Goal: Task Accomplishment & Management: Complete application form

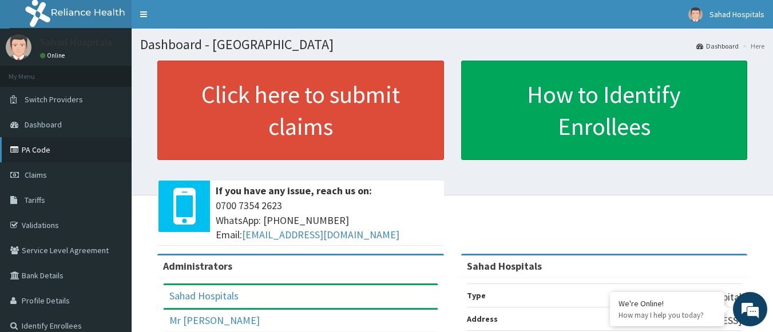
click at [76, 154] on link "PA Code" at bounding box center [66, 149] width 132 height 25
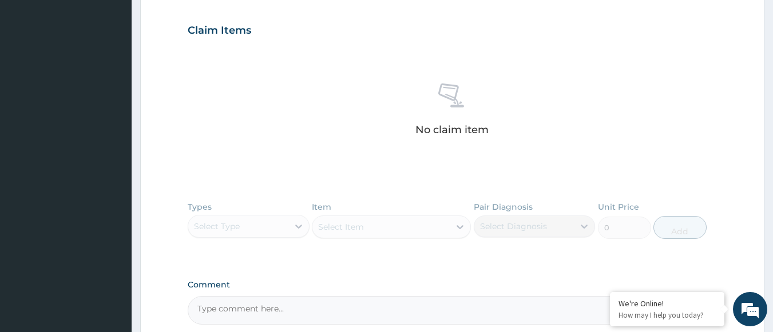
scroll to position [489, 0]
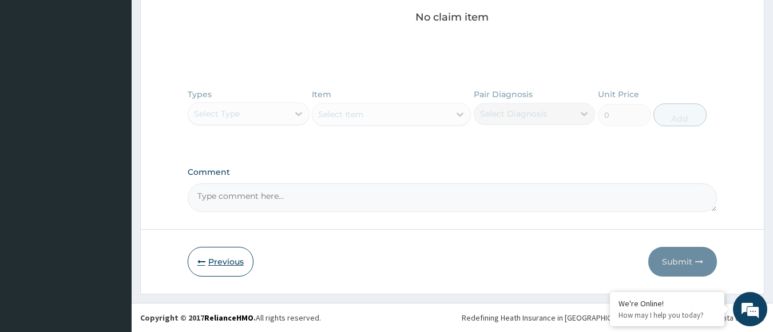
click at [213, 263] on button "Previous" at bounding box center [221, 262] width 66 height 30
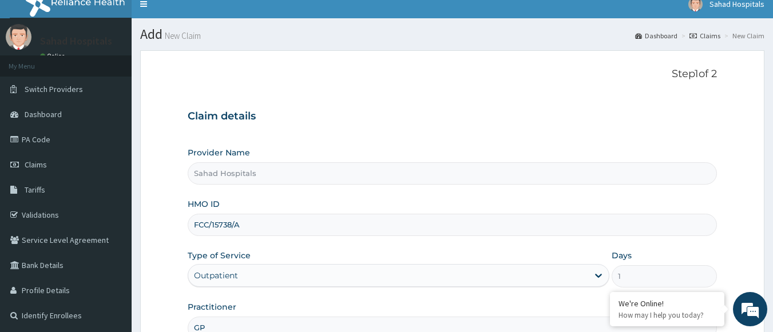
scroll to position [10, 0]
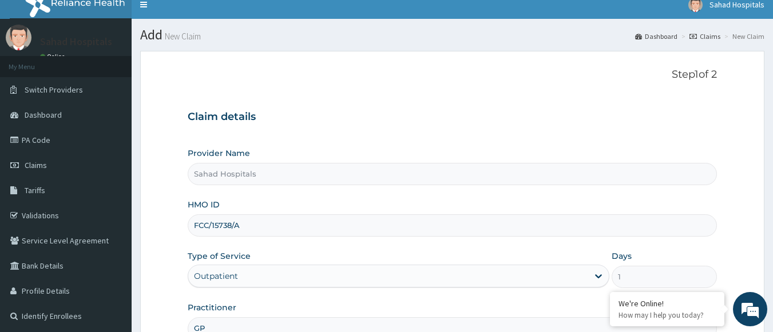
click at [250, 234] on input "FCC/15738/A" at bounding box center [453, 225] width 530 height 22
type input "F"
paste input "FCC/15738/A"
type input "FCC/15738/A"
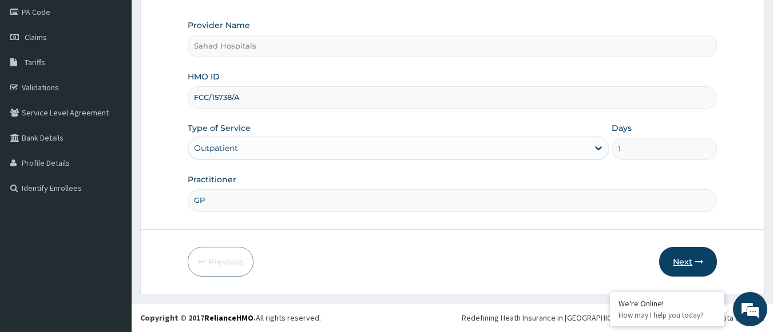
click at [683, 258] on button "Next" at bounding box center [688, 262] width 58 height 30
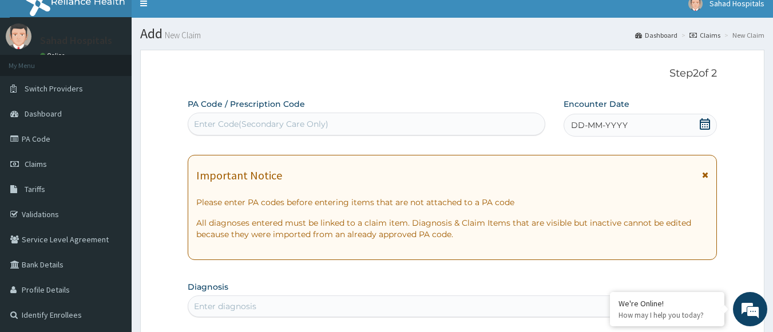
scroll to position [10, 0]
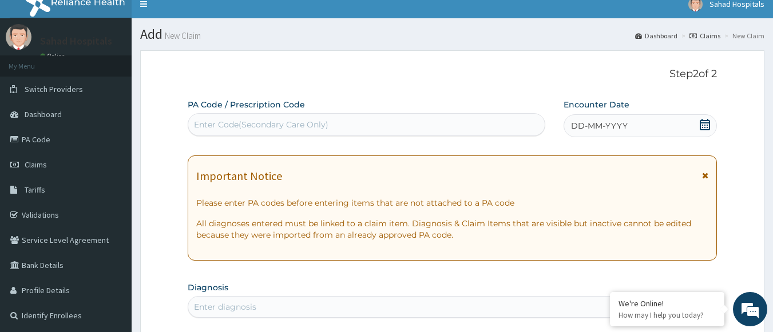
click at [424, 121] on div "Enter Code(Secondary Care Only)" at bounding box center [366, 125] width 357 height 18
paste input "PA/CA85E3"
type input "PA/CA85E3"
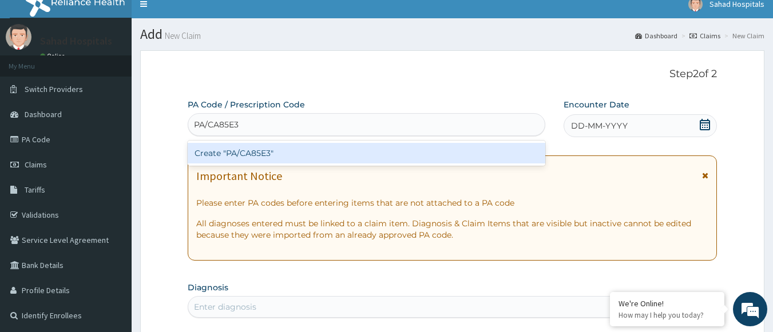
click at [217, 152] on div "Create "PA/CA85E3"" at bounding box center [367, 153] width 358 height 21
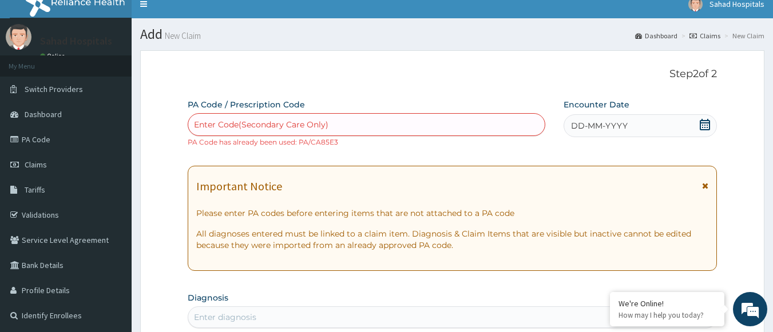
paste input "PA/03DB5B"
type input "PA/03DB5B"
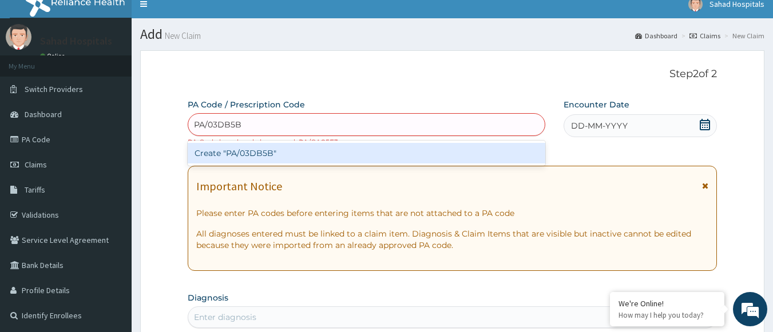
click at [221, 153] on div "Create "PA/03DB5B"" at bounding box center [367, 153] width 358 height 21
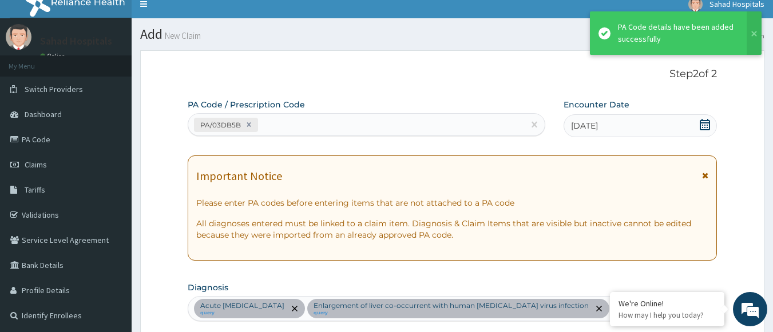
scroll to position [395, 0]
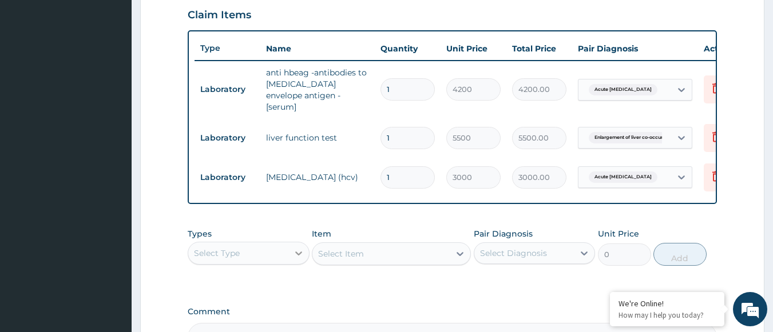
click at [290, 246] on div at bounding box center [298, 253] width 21 height 21
click at [704, 83] on icon at bounding box center [716, 89] width 25 height 28
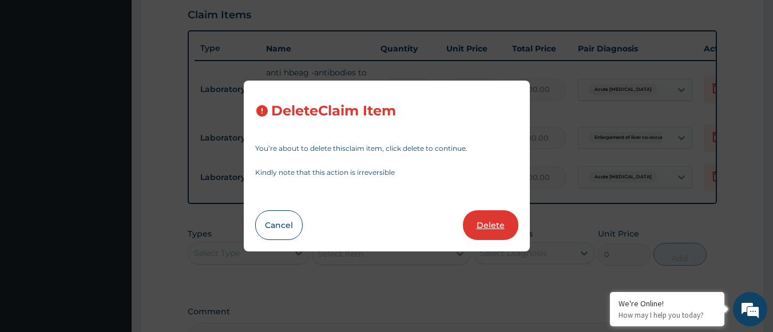
click at [490, 228] on button "Delete" at bounding box center [490, 225] width 55 height 30
type input "5500"
type input "5500.00"
type input "3000"
type input "3000.00"
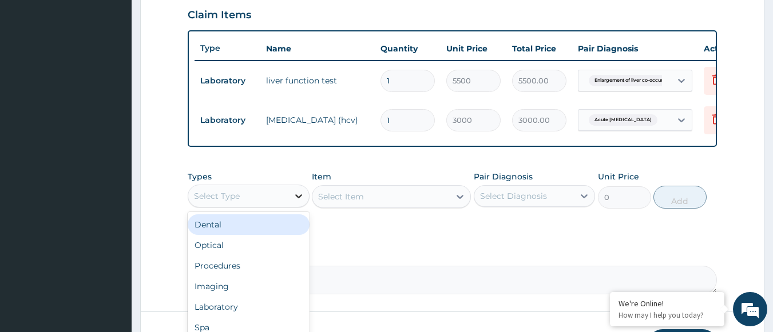
click at [289, 201] on div at bounding box center [298, 196] width 21 height 21
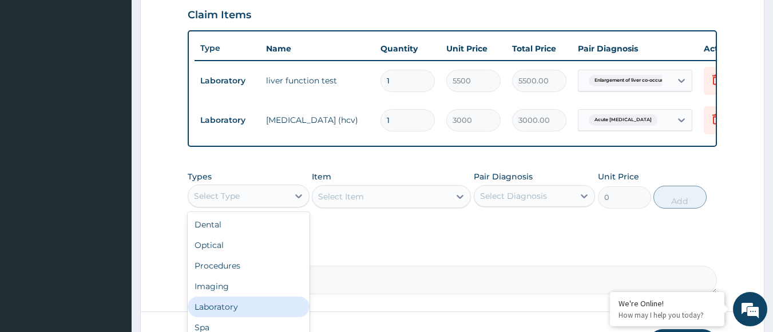
click at [258, 312] on div "Laboratory" at bounding box center [249, 307] width 122 height 21
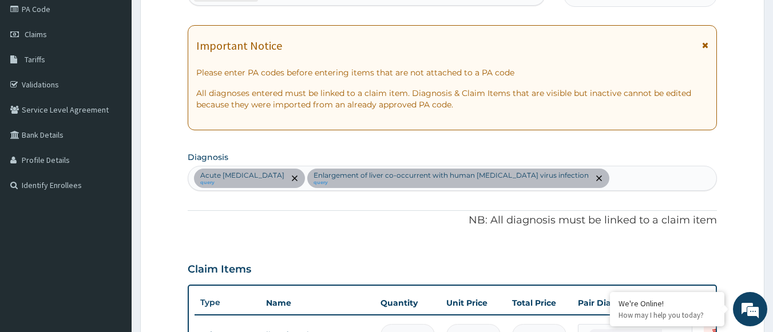
scroll to position [140, 0]
click at [611, 178] on div "Acute [MEDICAL_DATA] query Enlargement of liver co-occurrent with human [MEDICA…" at bounding box center [452, 179] width 528 height 24
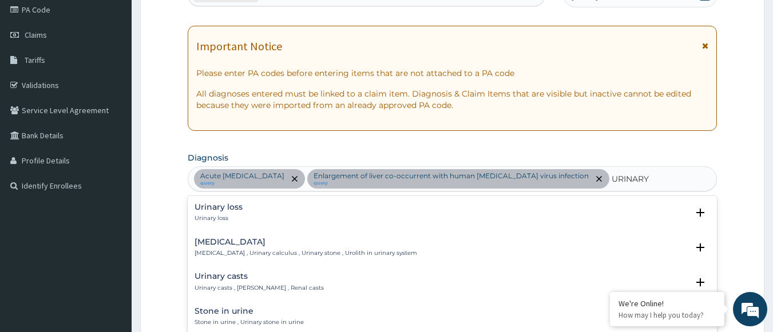
drag, startPoint x: 611, startPoint y: 178, endPoint x: 614, endPoint y: 266, distance: 88.1
click at [614, 192] on div "option [MEDICAL_DATA] focused, 2 of 50. 50 results available for search term UR…" at bounding box center [453, 178] width 530 height 25
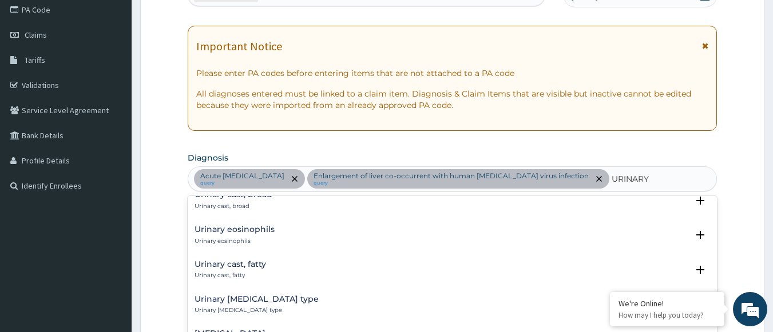
scroll to position [498, 0]
drag, startPoint x: 620, startPoint y: 173, endPoint x: 593, endPoint y: 212, distance: 47.3
click at [593, 212] on div "Urinary cast, broad Urinary cast, broad Select Status Query Query covers suspec…" at bounding box center [452, 204] width 516 height 26
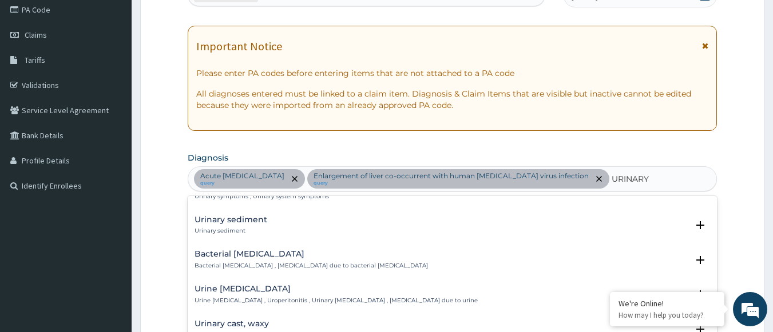
scroll to position [230, 0]
type input "URINARY"
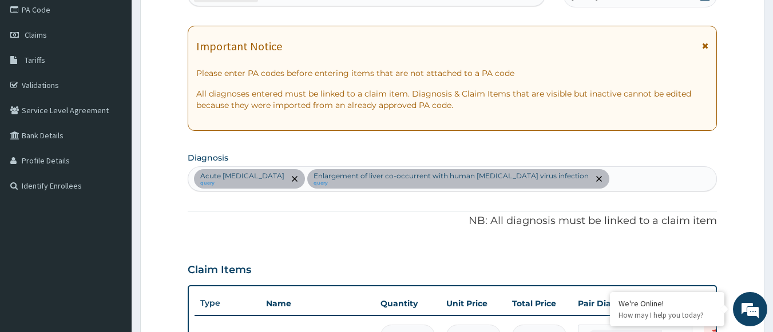
click at [264, 264] on div "Claim Items" at bounding box center [453, 268] width 530 height 30
click at [594, 172] on div "Acute [MEDICAL_DATA] query Enlargement of liver co-occurrent with human [MEDICA…" at bounding box center [452, 179] width 528 height 24
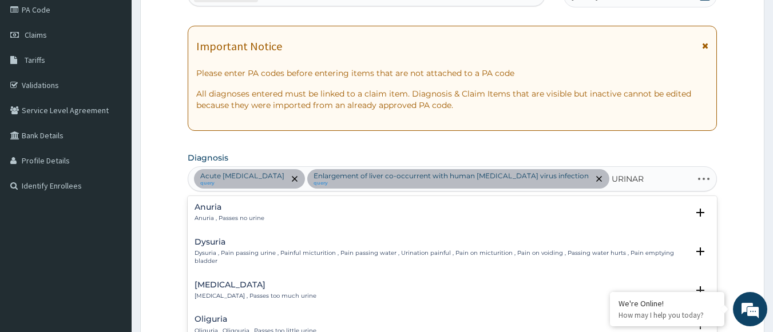
type input "URINARY"
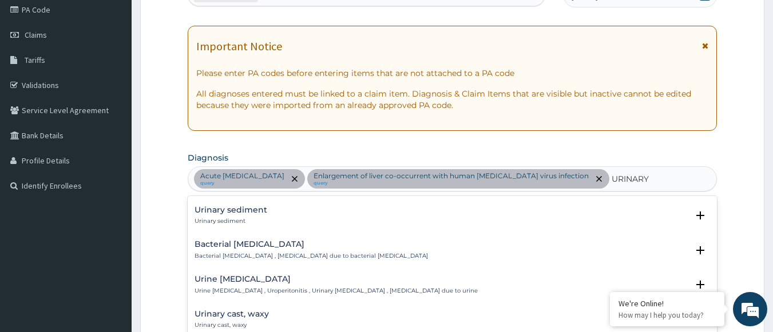
scroll to position [233, 0]
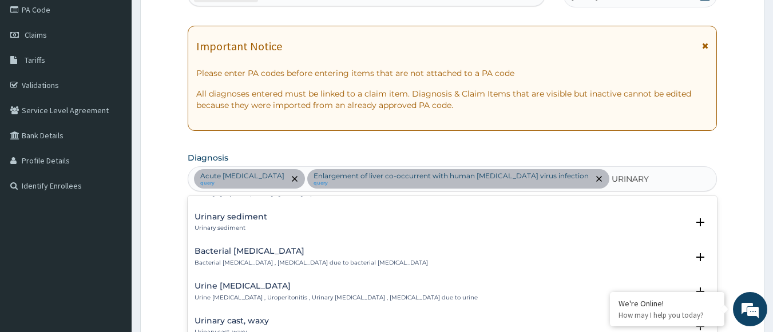
click at [252, 251] on h4 "Bacterial [MEDICAL_DATA]" at bounding box center [310, 251] width 233 height 9
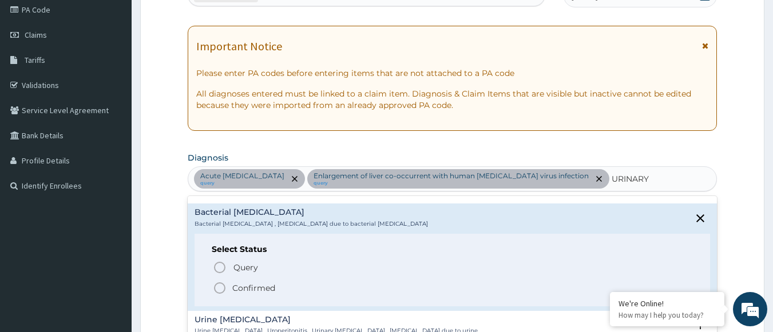
scroll to position [273, 0]
click at [216, 284] on circle "status option filled" at bounding box center [219, 288] width 10 height 10
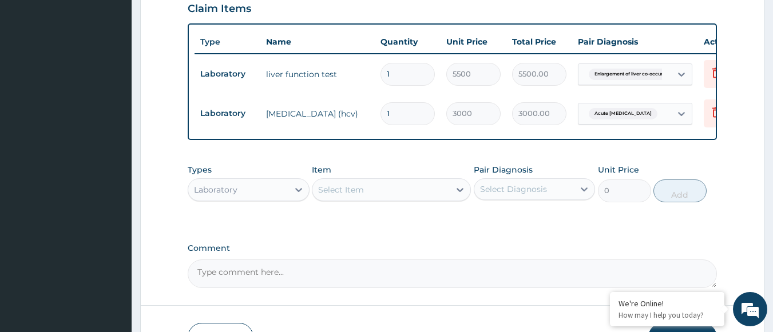
scroll to position [424, 0]
click at [346, 184] on div "Select Item" at bounding box center [341, 189] width 46 height 11
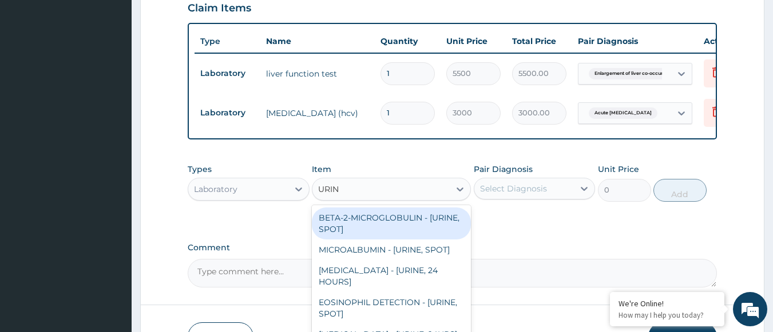
type input "URINA"
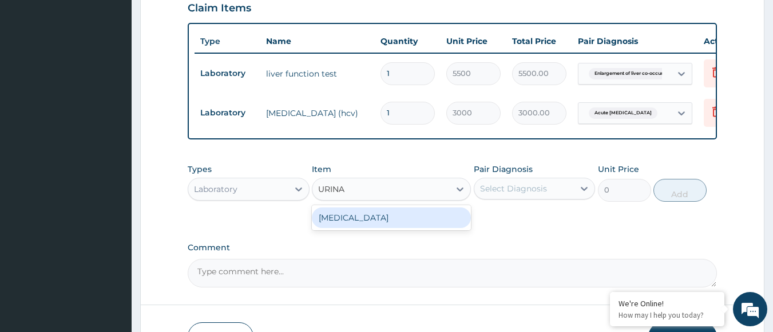
click at [348, 208] on div "[MEDICAL_DATA]" at bounding box center [391, 218] width 159 height 21
type input "2000"
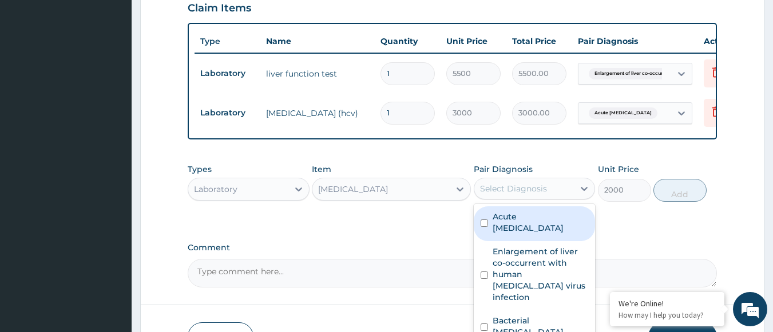
click at [515, 183] on div "Select Diagnosis" at bounding box center [513, 188] width 67 height 11
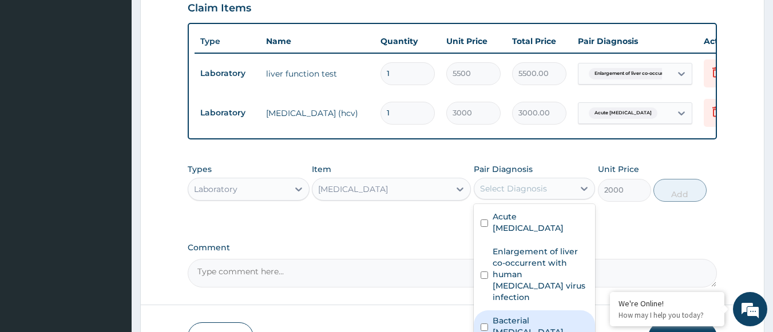
click at [497, 315] on label "Bacterial [MEDICAL_DATA]" at bounding box center [540, 326] width 96 height 23
checkbox input "true"
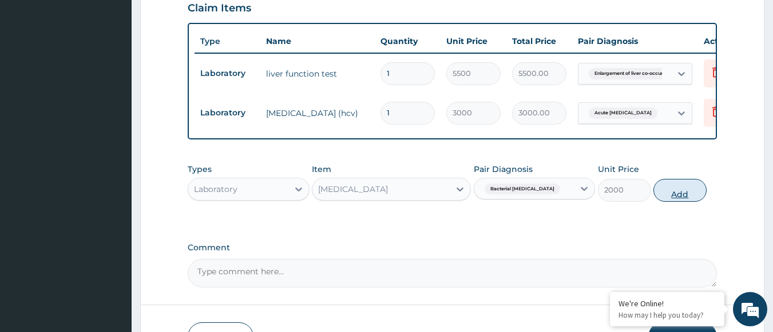
click at [665, 179] on button "Add" at bounding box center [679, 190] width 53 height 23
type input "0"
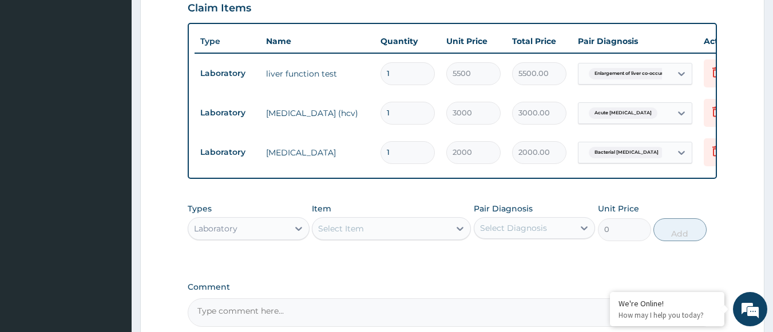
click at [378, 220] on div "Select Item" at bounding box center [380, 229] width 137 height 18
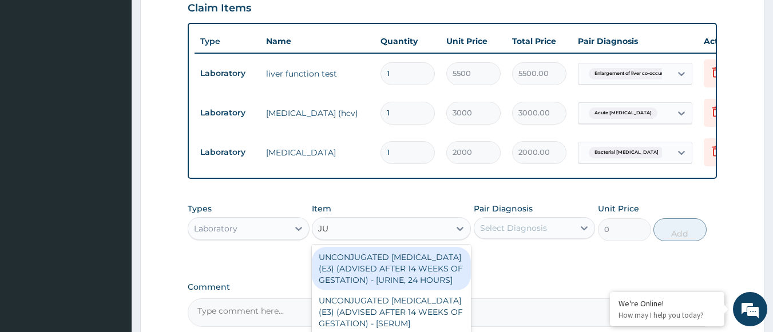
type input "J"
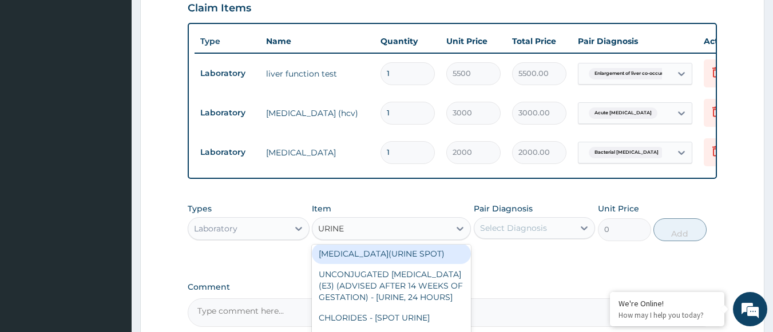
scroll to position [174, 0]
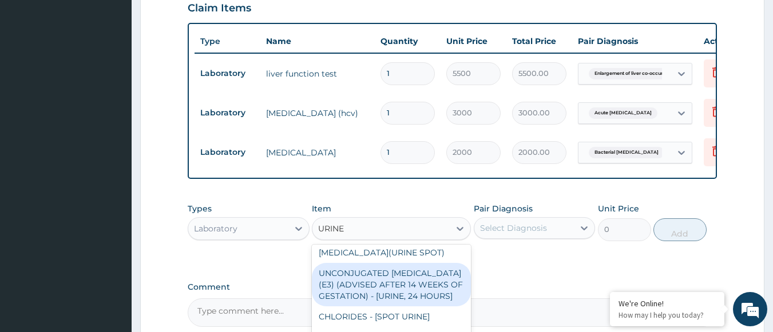
type input "URINE M"
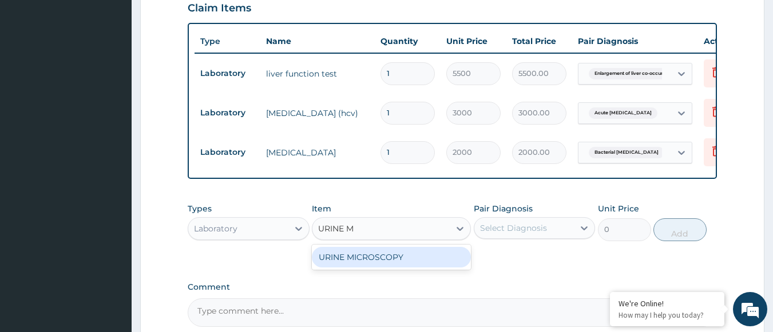
scroll to position [0, 0]
click at [379, 247] on div "URINE MICROSCOPY" at bounding box center [391, 257] width 159 height 21
type input "2000"
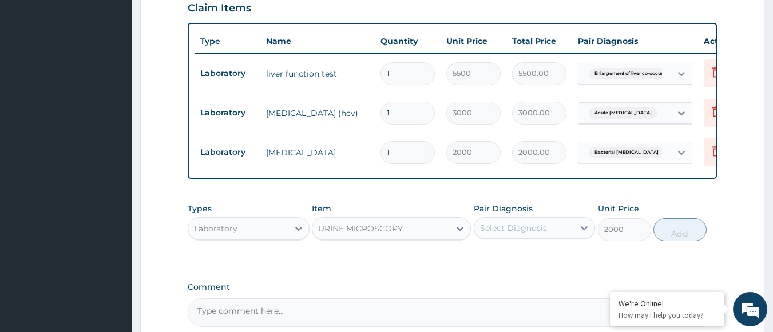
click at [521, 222] on div "Select Diagnosis" at bounding box center [513, 227] width 67 height 11
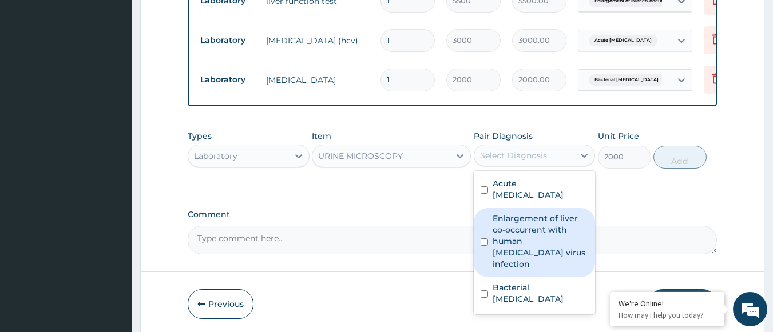
scroll to position [497, 0]
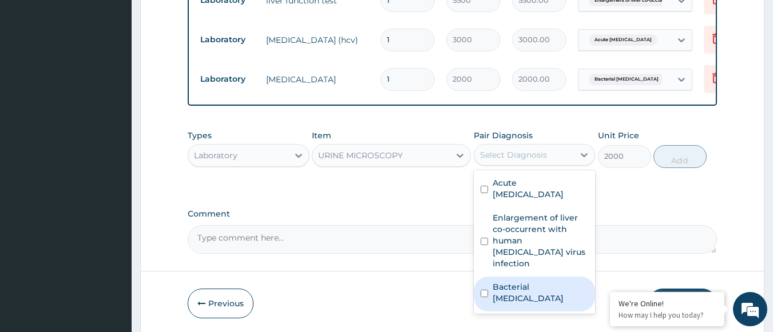
click at [507, 281] on label "Bacterial [MEDICAL_DATA]" at bounding box center [540, 292] width 96 height 23
checkbox input "true"
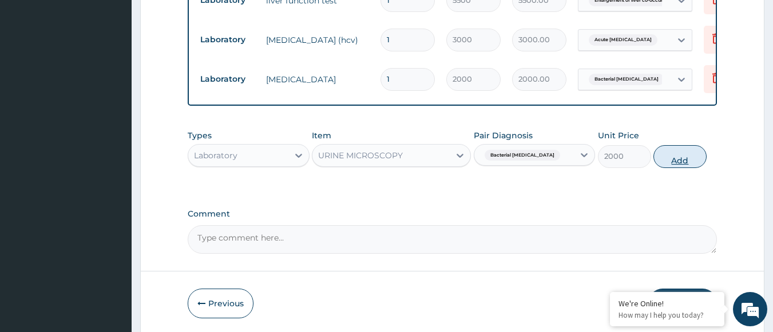
click at [683, 146] on button "Add" at bounding box center [679, 156] width 53 height 23
type input "0"
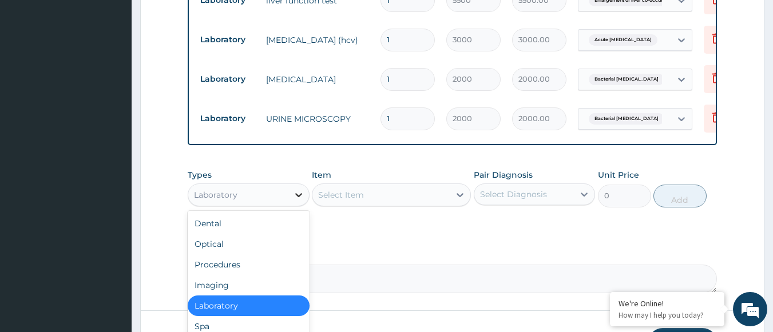
click at [289, 185] on div at bounding box center [298, 195] width 21 height 21
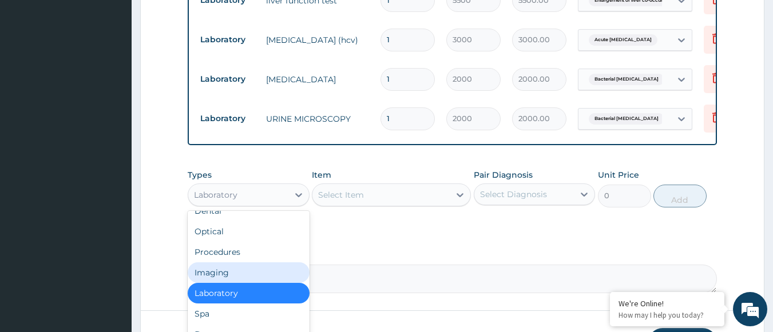
scroll to position [13, 0]
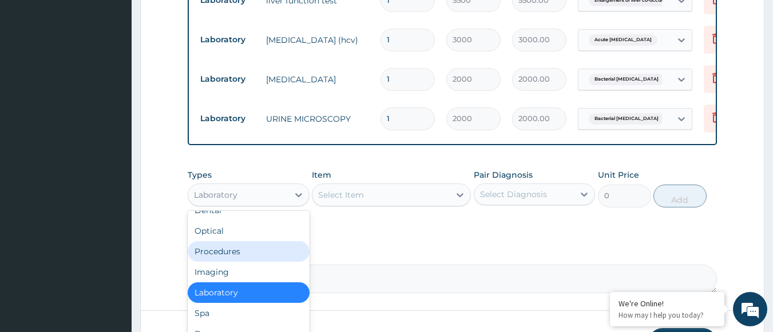
click at [240, 241] on div "Procedures" at bounding box center [249, 251] width 122 height 21
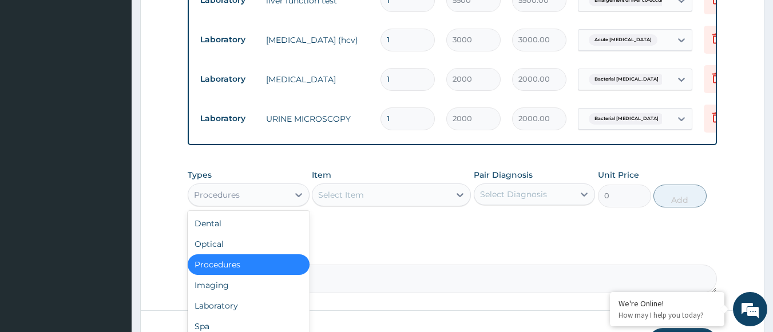
click at [243, 256] on div "Procedures" at bounding box center [249, 265] width 122 height 21
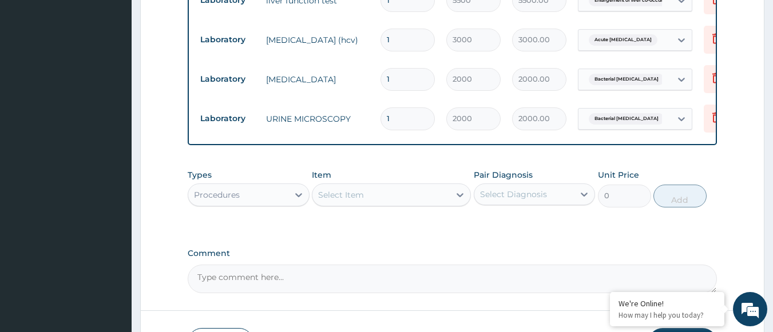
click at [411, 192] on div "Select Item" at bounding box center [391, 195] width 159 height 23
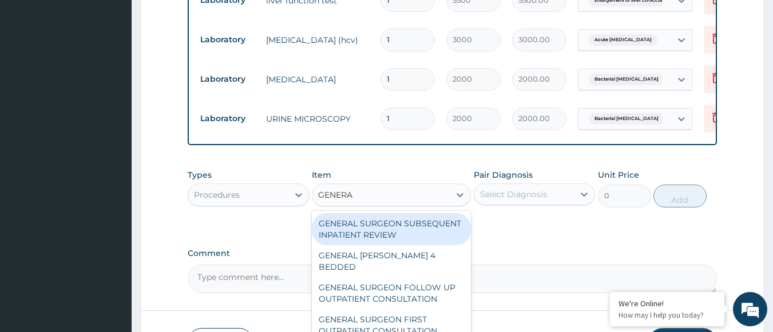
type input "GENERAL"
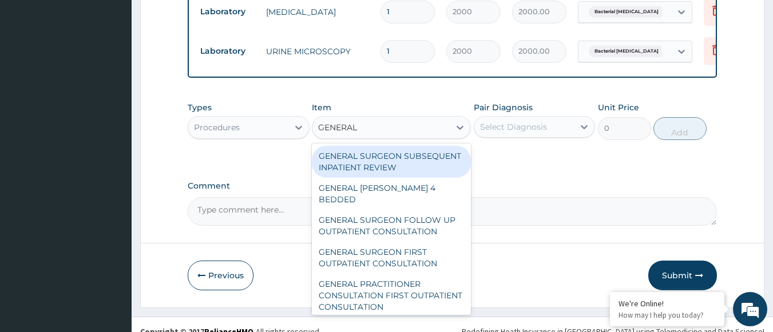
scroll to position [565, 0]
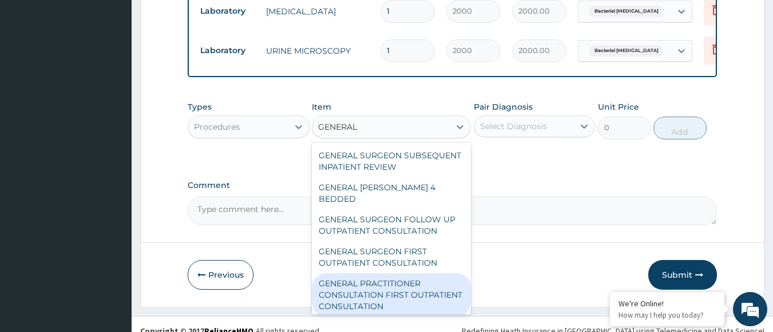
click at [367, 275] on div "GENERAL PRACTITIONER CONSULTATION FIRST OUTPATIENT CONSULTATION" at bounding box center [391, 294] width 159 height 43
type input "3000"
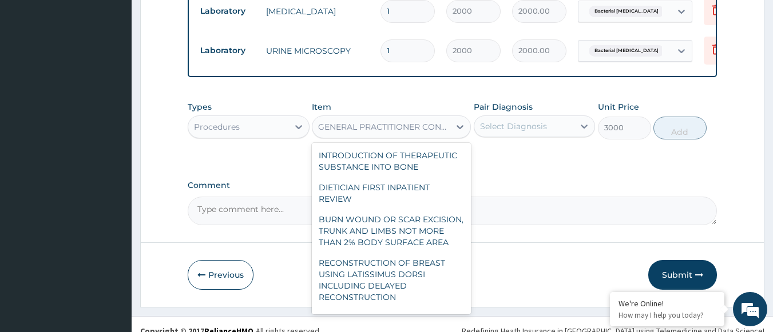
scroll to position [23810, 0]
